Goal: Information Seeking & Learning: Learn about a topic

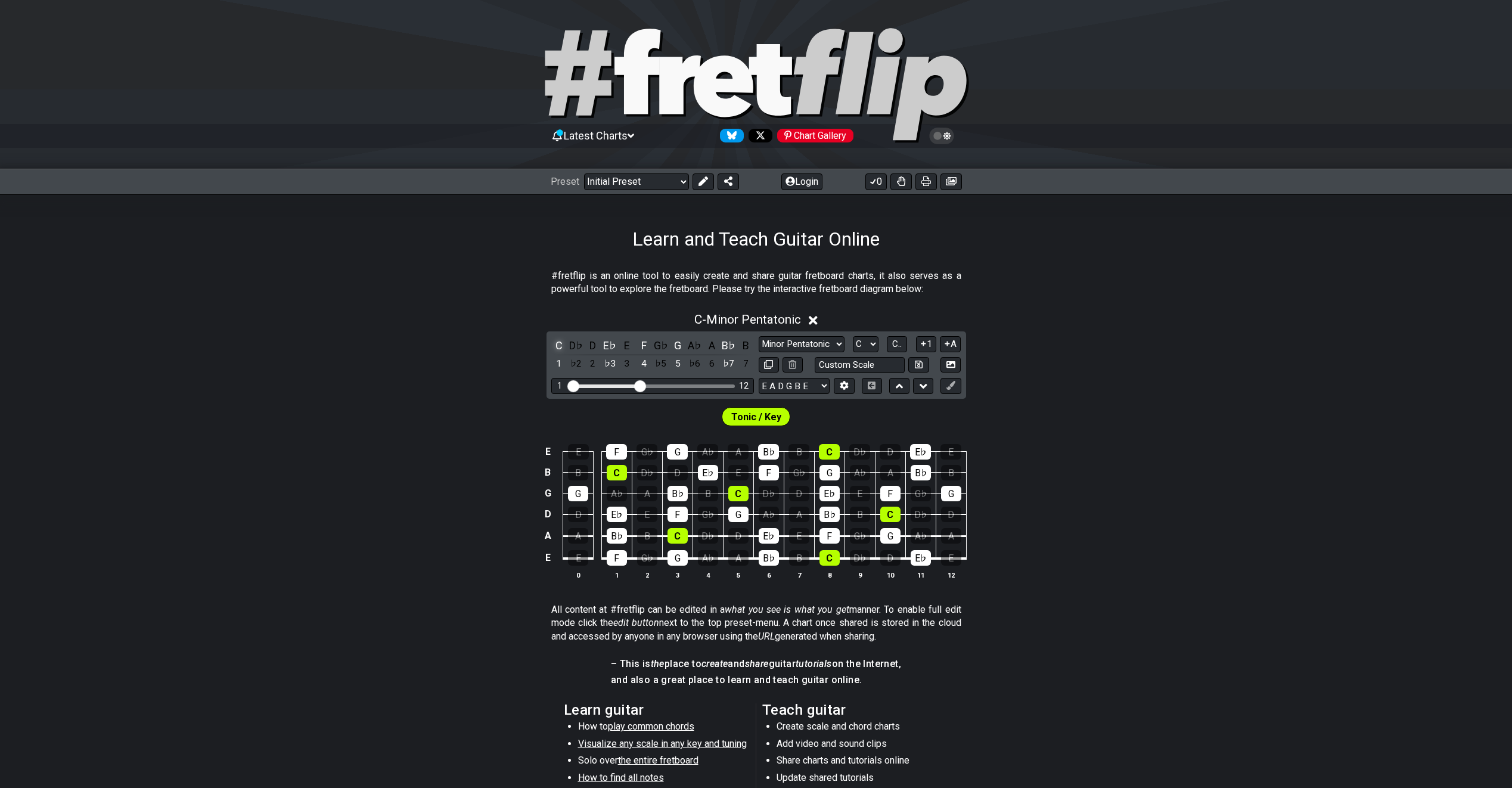
click at [558, 345] on div "C" at bounding box center [558, 346] width 15 height 16
click at [480, 361] on div "C - Unsaved Scale C D♭ D E♭ E F G♭ G A♭ A B♭ B 1 ♭2 2 ♭3 3 4 ♭5 5 ♭6 6 ♭7 7 Min…" at bounding box center [756, 450] width 1512 height 291
click at [678, 180] on select "Welcome to #fretflip! Initial Preset Custom Preset Minor Pentatonic Major Penta…" at bounding box center [636, 181] width 105 height 17
click at [584, 173] on select "Welcome to #fretflip! Initial Preset Custom Preset Minor Pentatonic Major Penta…" at bounding box center [636, 181] width 105 height 17
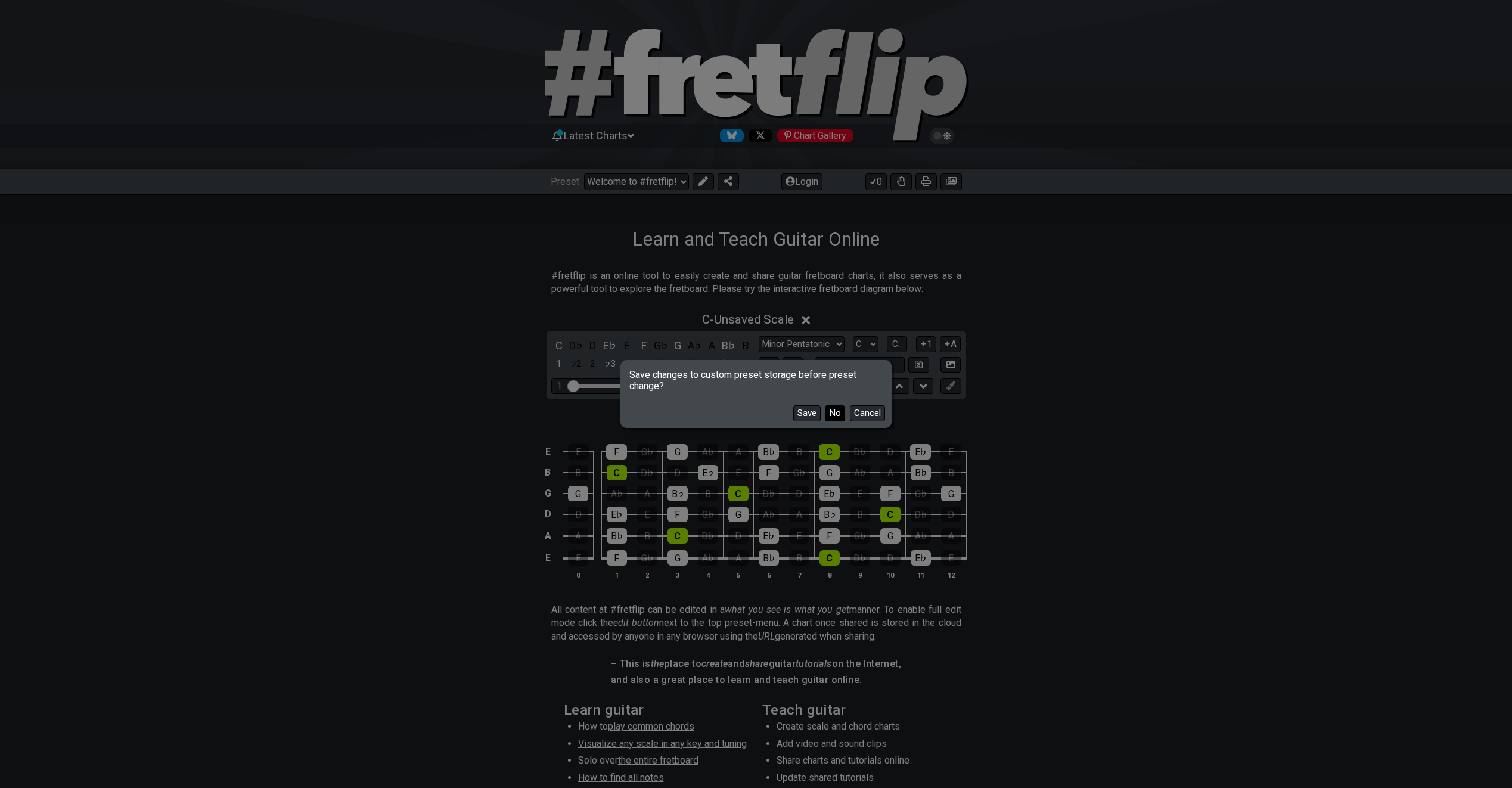
click at [833, 413] on button "No" at bounding box center [835, 413] width 20 height 16
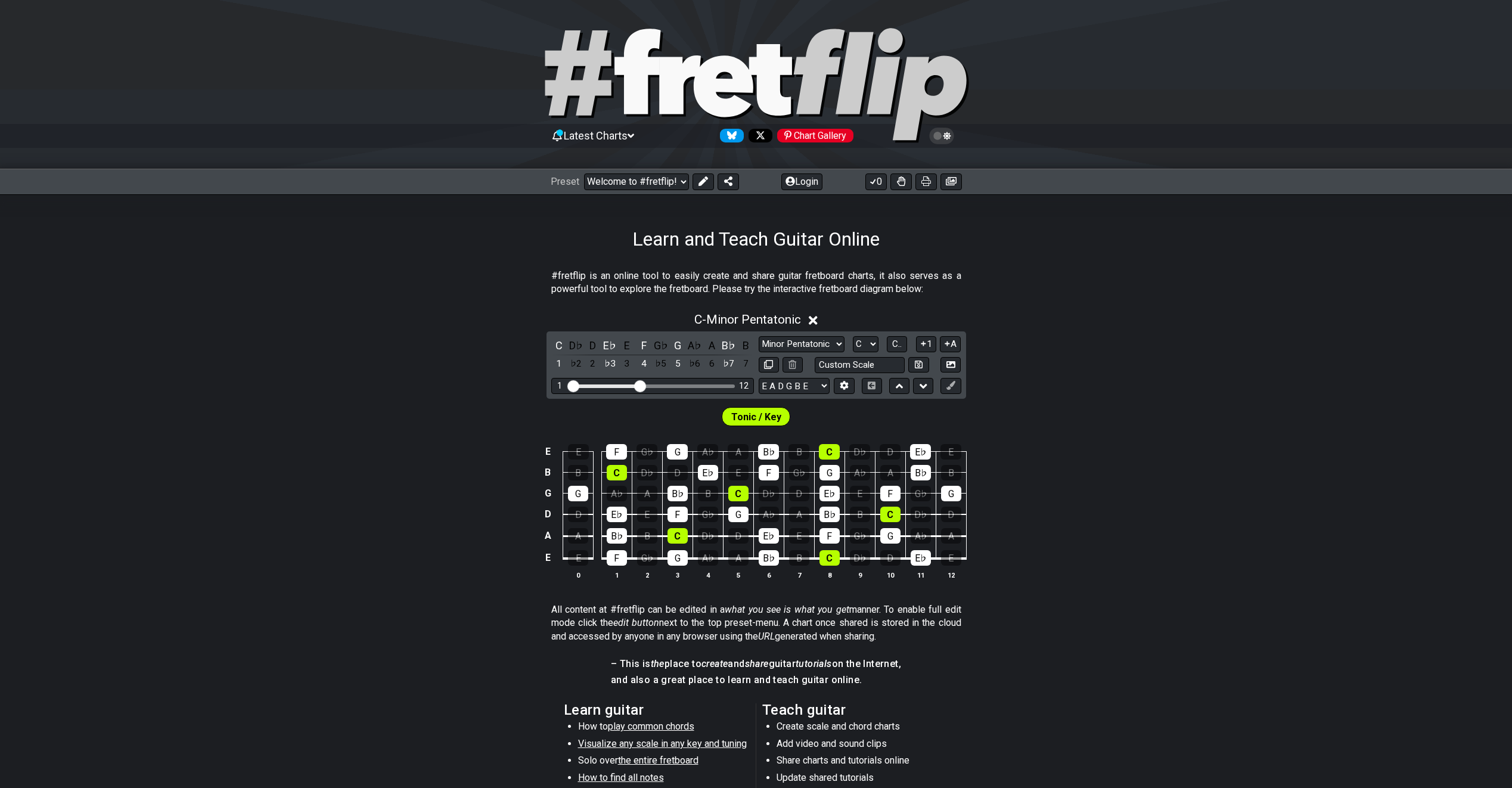
click at [814, 321] on icon at bounding box center [813, 320] width 9 height 9
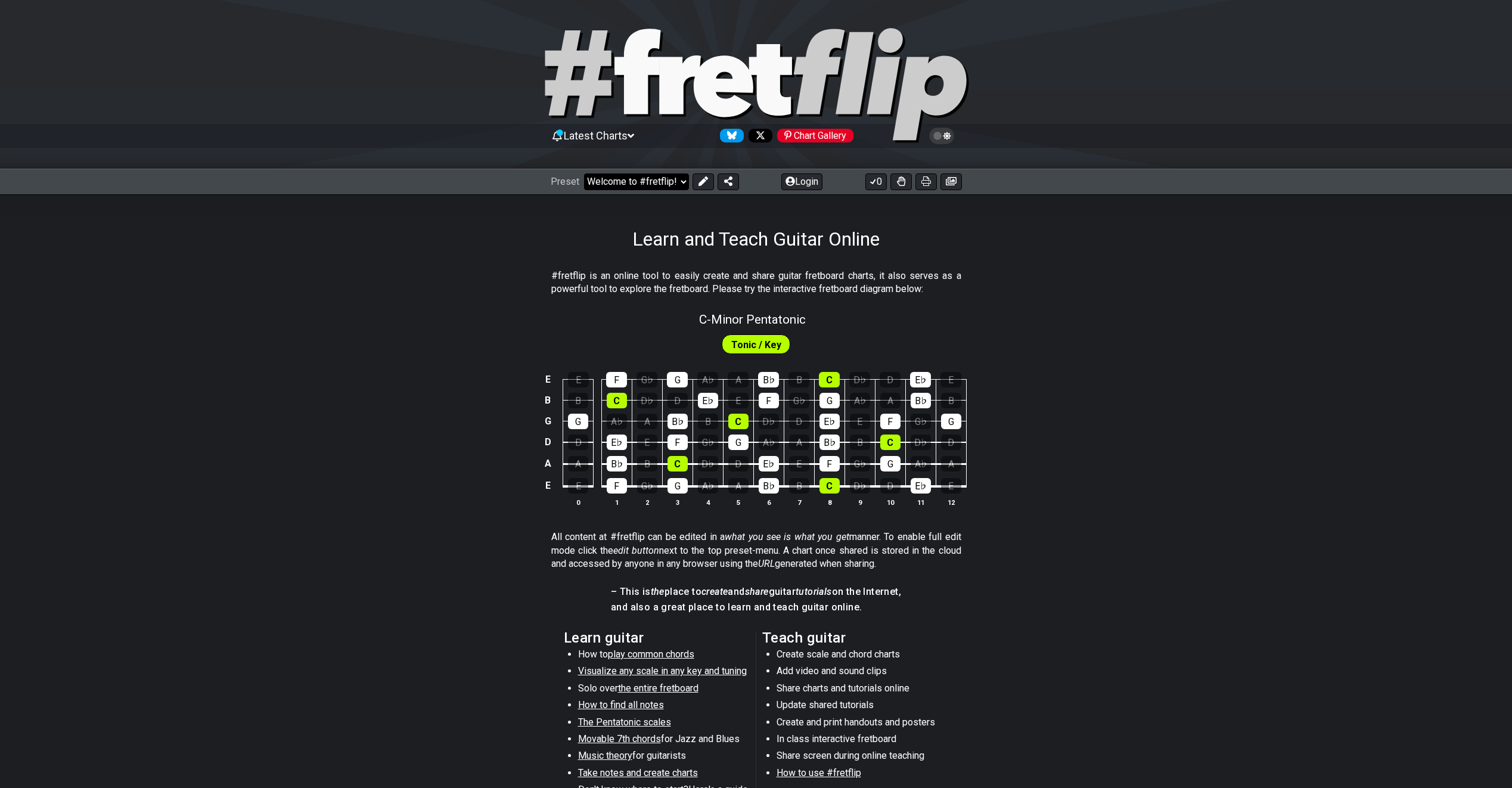
click at [682, 180] on select "Welcome to #fretflip! Initial Preset Custom Preset Minor Pentatonic Major Penta…" at bounding box center [636, 181] width 105 height 17
select select "/welcome"
click at [584, 173] on select "Welcome to #fretflip! Initial Preset Custom Preset Minor Pentatonic Major Penta…" at bounding box center [636, 181] width 105 height 17
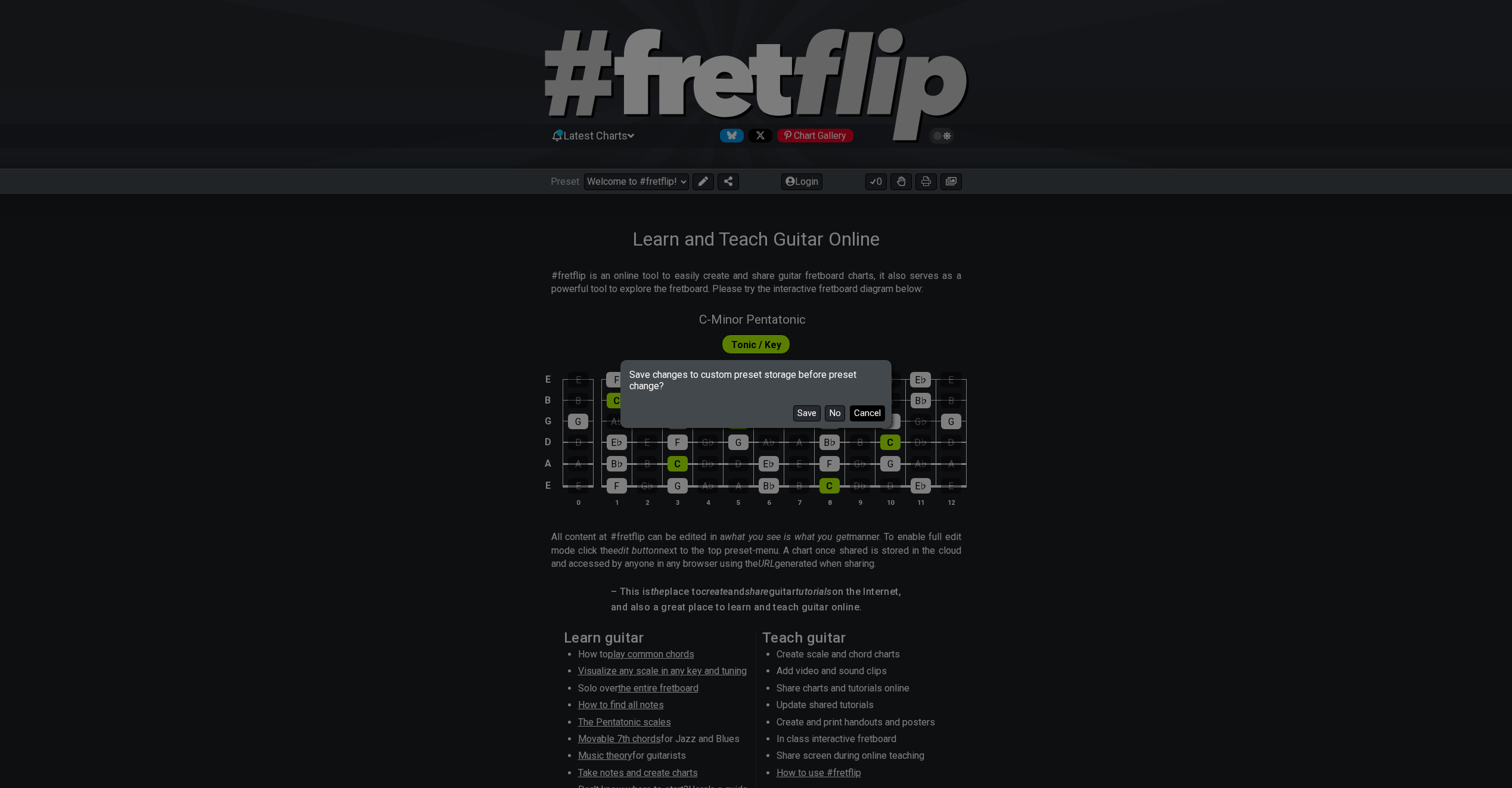
click at [872, 414] on button "Cancel" at bounding box center [868, 413] width 35 height 16
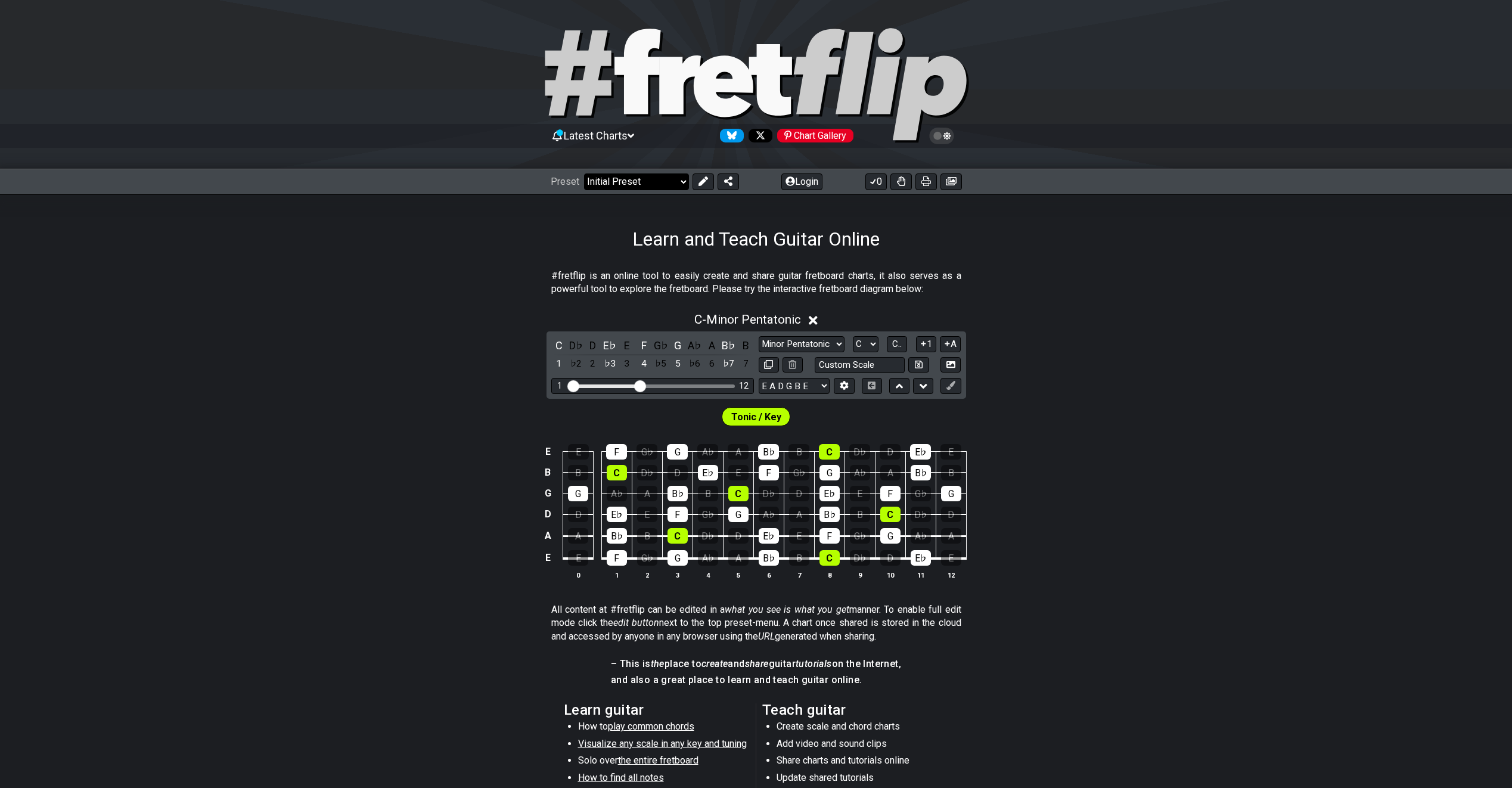
click at [681, 180] on select "Welcome to #fretflip! Initial Preset Custom Preset Minor Pentatonic Major Penta…" at bounding box center [636, 181] width 105 height 17
click at [584, 173] on select "Welcome to #fretflip! Initial Preset Custom Preset Minor Pentatonic Major Penta…" at bounding box center [636, 181] width 105 height 17
select select "/minor-pentatonic"
select select "C"
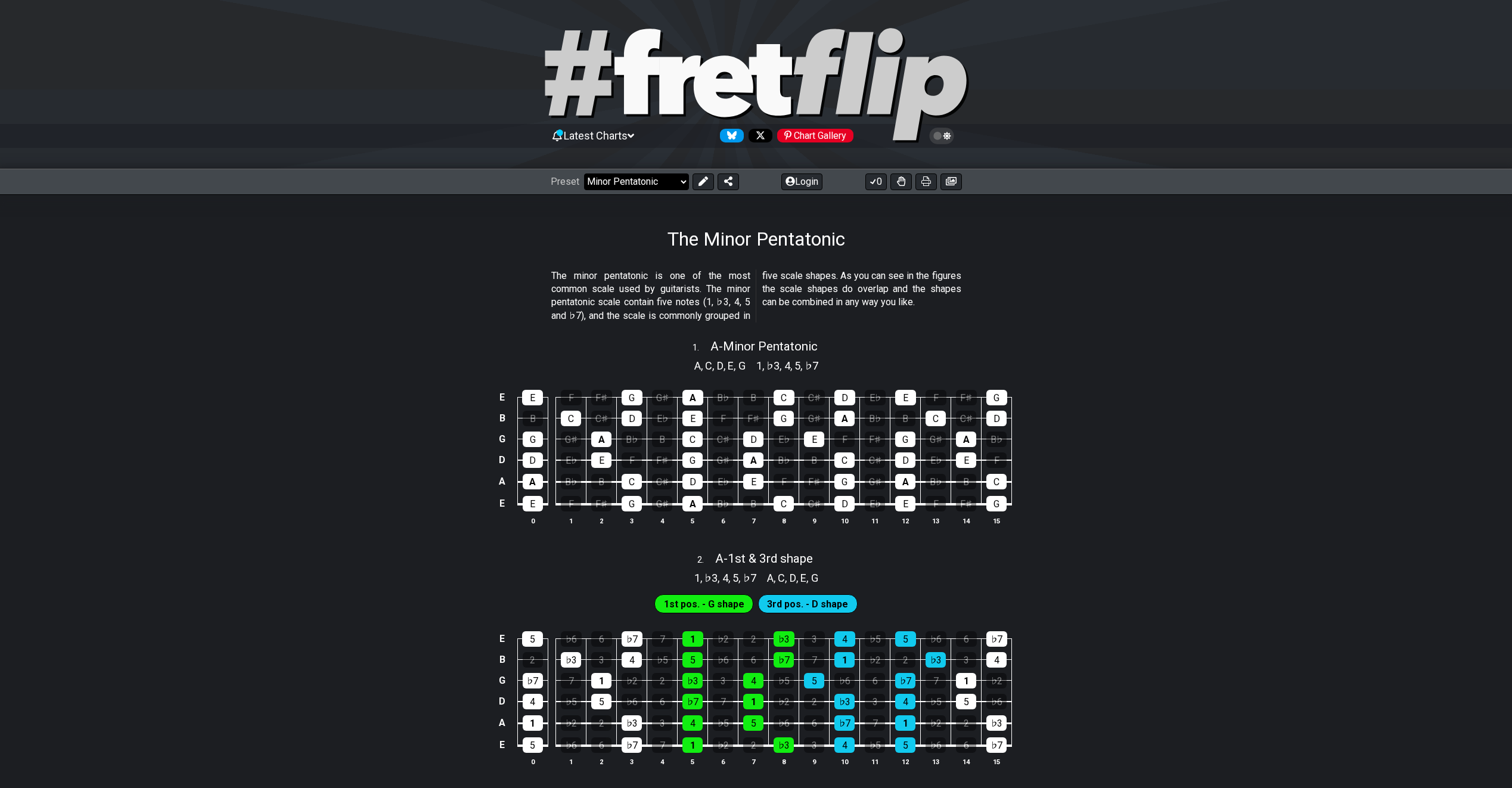
click at [680, 180] on select "Welcome to #fretflip! Initial Preset Custom Preset Minor Pentatonic Major Penta…" at bounding box center [636, 181] width 105 height 17
click at [584, 173] on select "Welcome to #fretflip! Initial Preset Custom Preset Minor Pentatonic Major Penta…" at bounding box center [636, 181] width 105 height 17
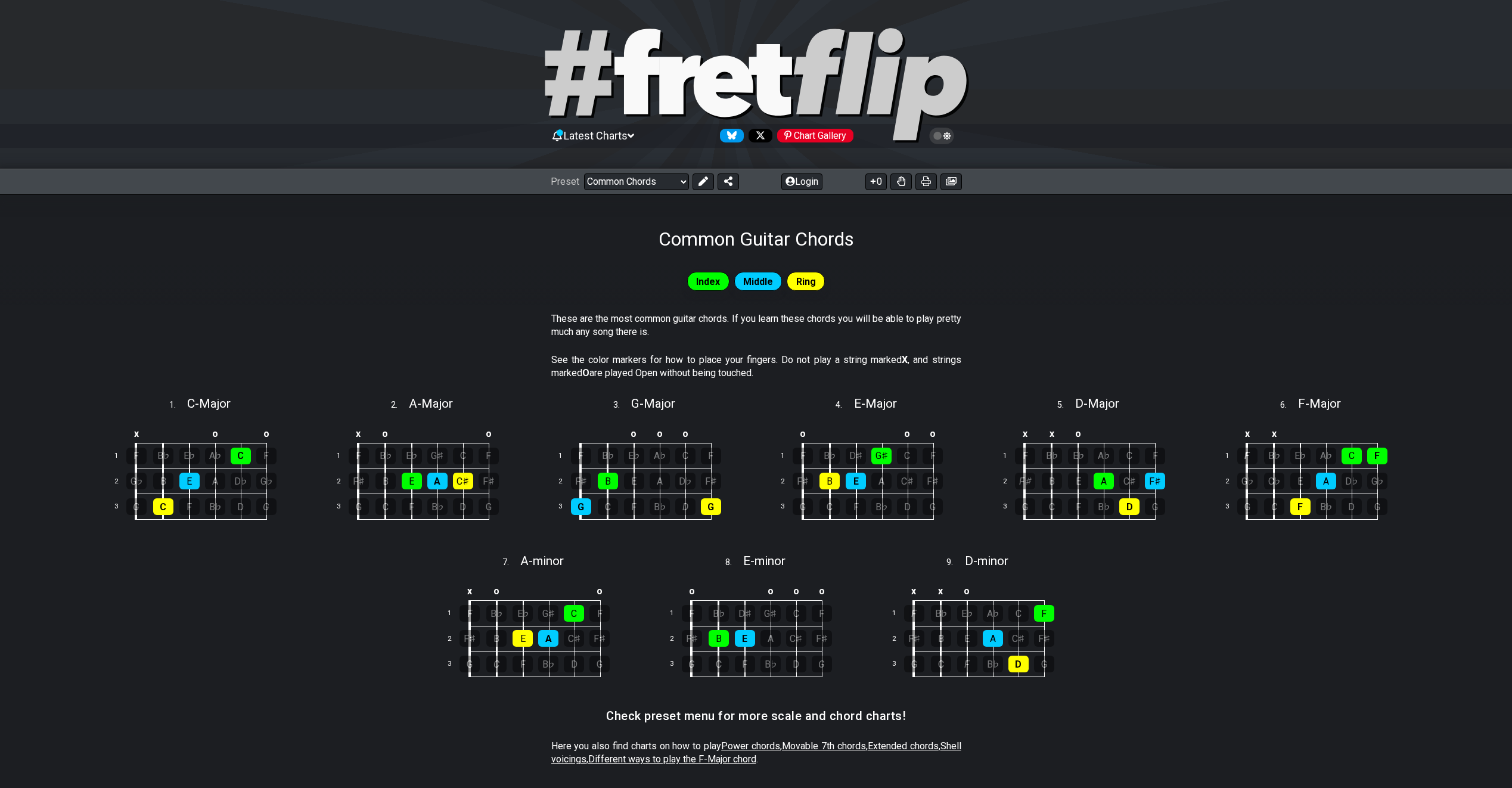
click at [705, 283] on span "Index" at bounding box center [708, 281] width 24 height 17
click at [760, 283] on span "Middle" at bounding box center [758, 281] width 30 height 17
click at [818, 283] on div "Ring" at bounding box center [806, 281] width 38 height 19
click at [682, 179] on select "Welcome to #fretflip! Initial Preset Custom Preset Minor Pentatonic Major Penta…" at bounding box center [636, 181] width 105 height 17
click at [584, 173] on select "Welcome to #fretflip! Initial Preset Custom Preset Minor Pentatonic Major Penta…" at bounding box center [636, 181] width 105 height 17
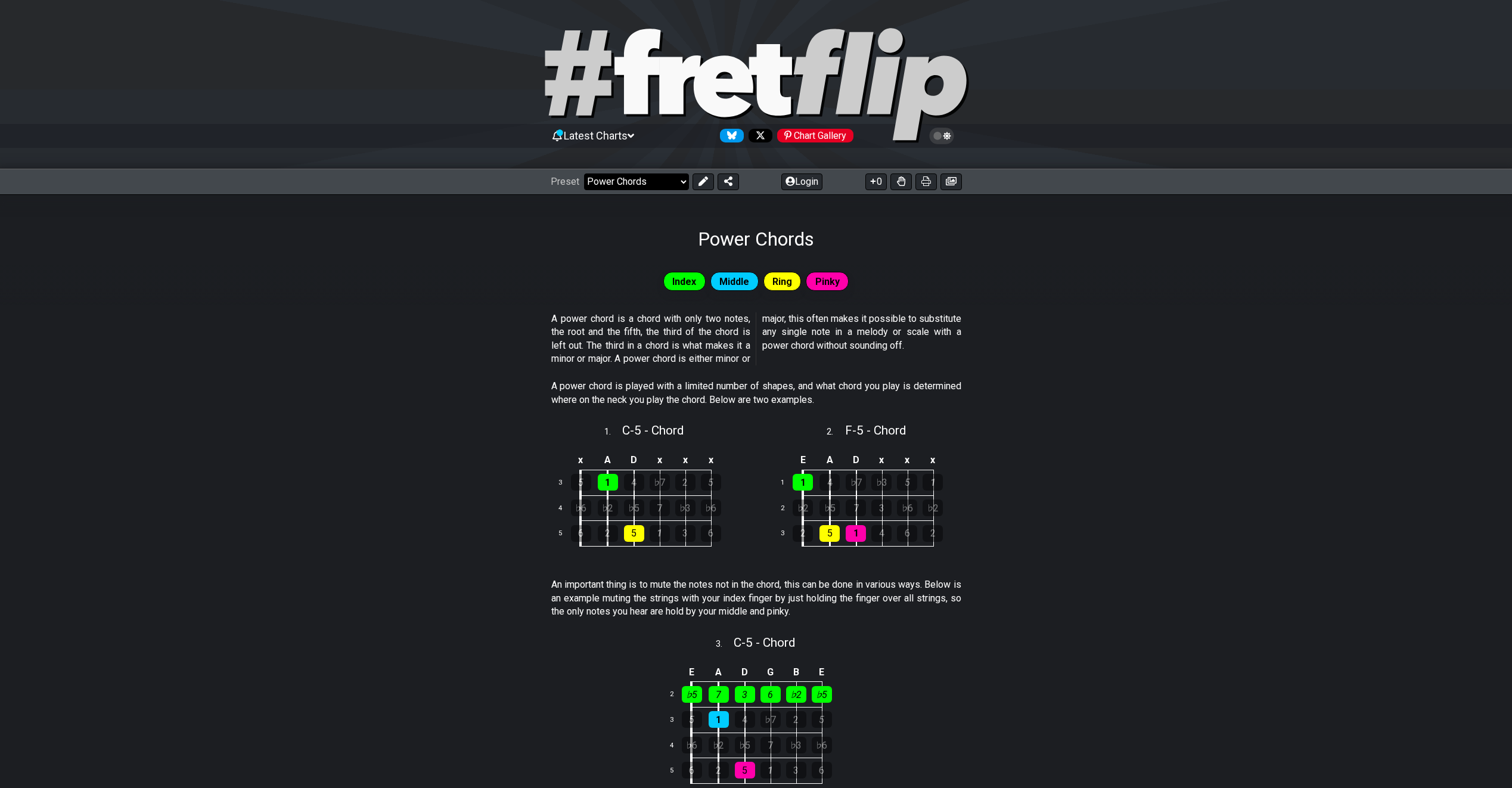
click at [685, 182] on select "Welcome to #fretflip! Initial Preset Custom Preset Minor Pentatonic Major Penta…" at bounding box center [636, 181] width 105 height 17
click at [584, 173] on select "Welcome to #fretflip! Initial Preset Custom Preset Minor Pentatonic Major Penta…" at bounding box center [636, 181] width 105 height 17
select select "/musical-notes-explained"
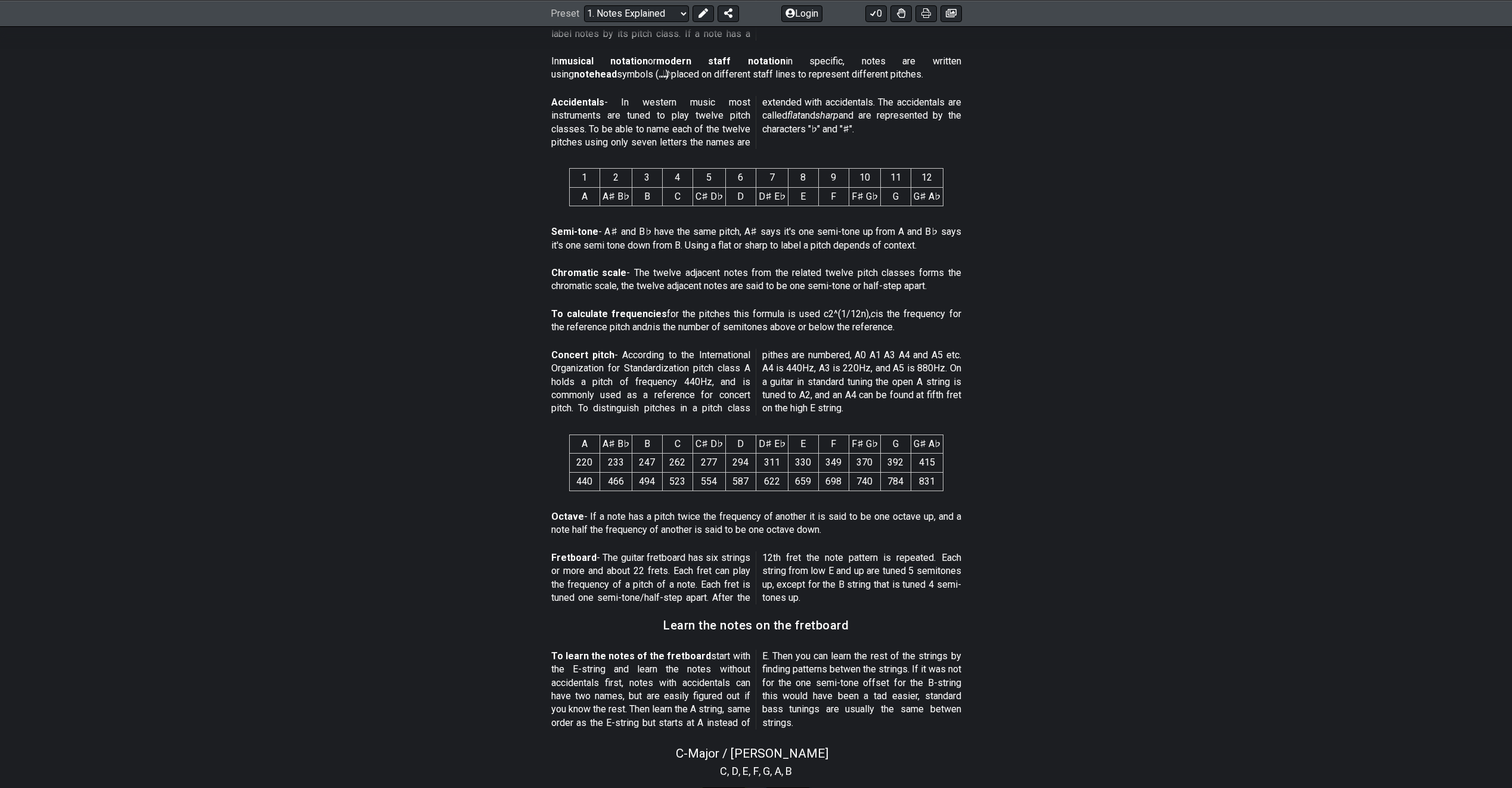
scroll to position [454, 0]
